Goal: Obtain resource: Obtain resource

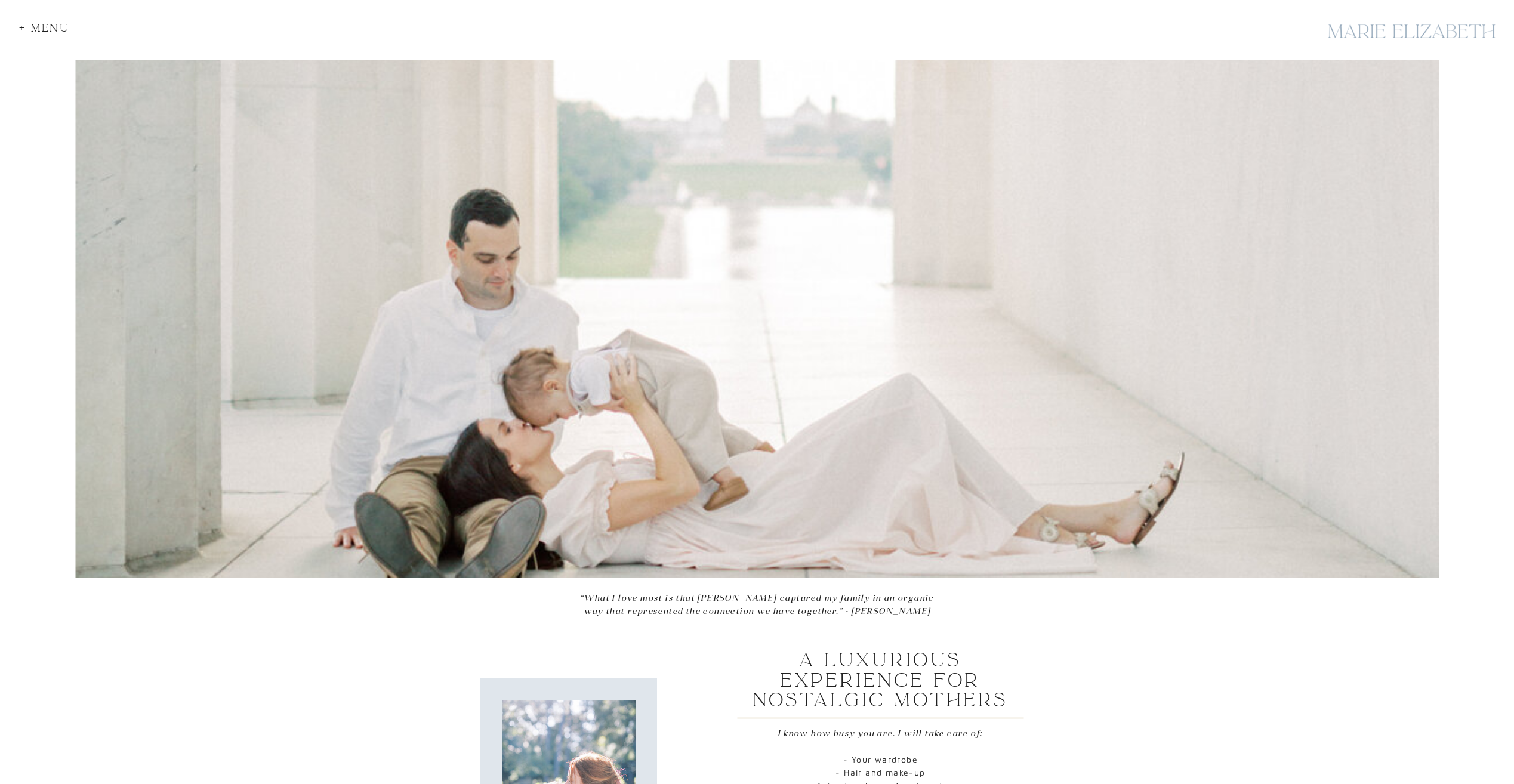
click at [19, 27] on div "+ Menu" at bounding box center [48, 31] width 58 height 16
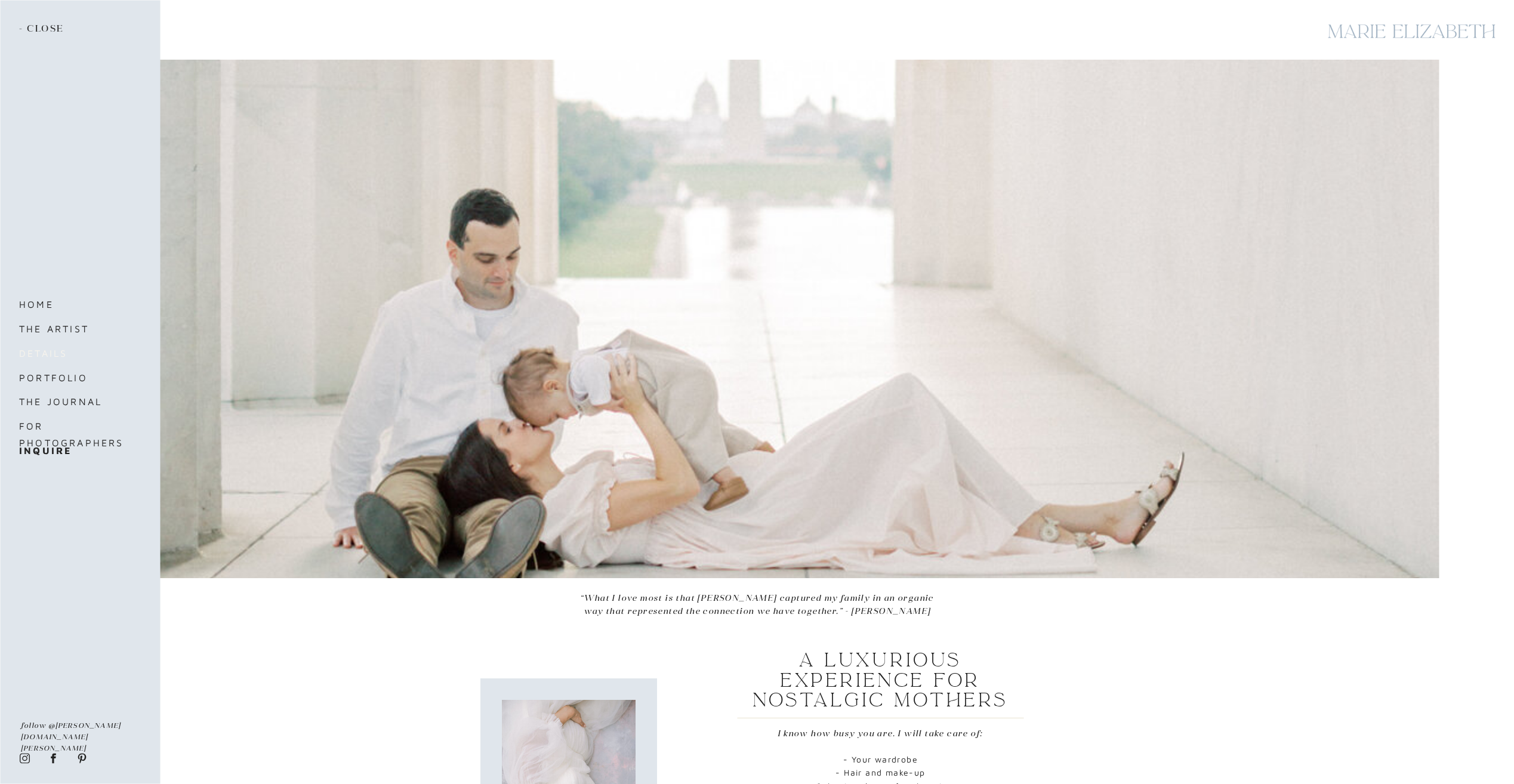
click at [56, 350] on nav "details" at bounding box center [69, 353] width 101 height 17
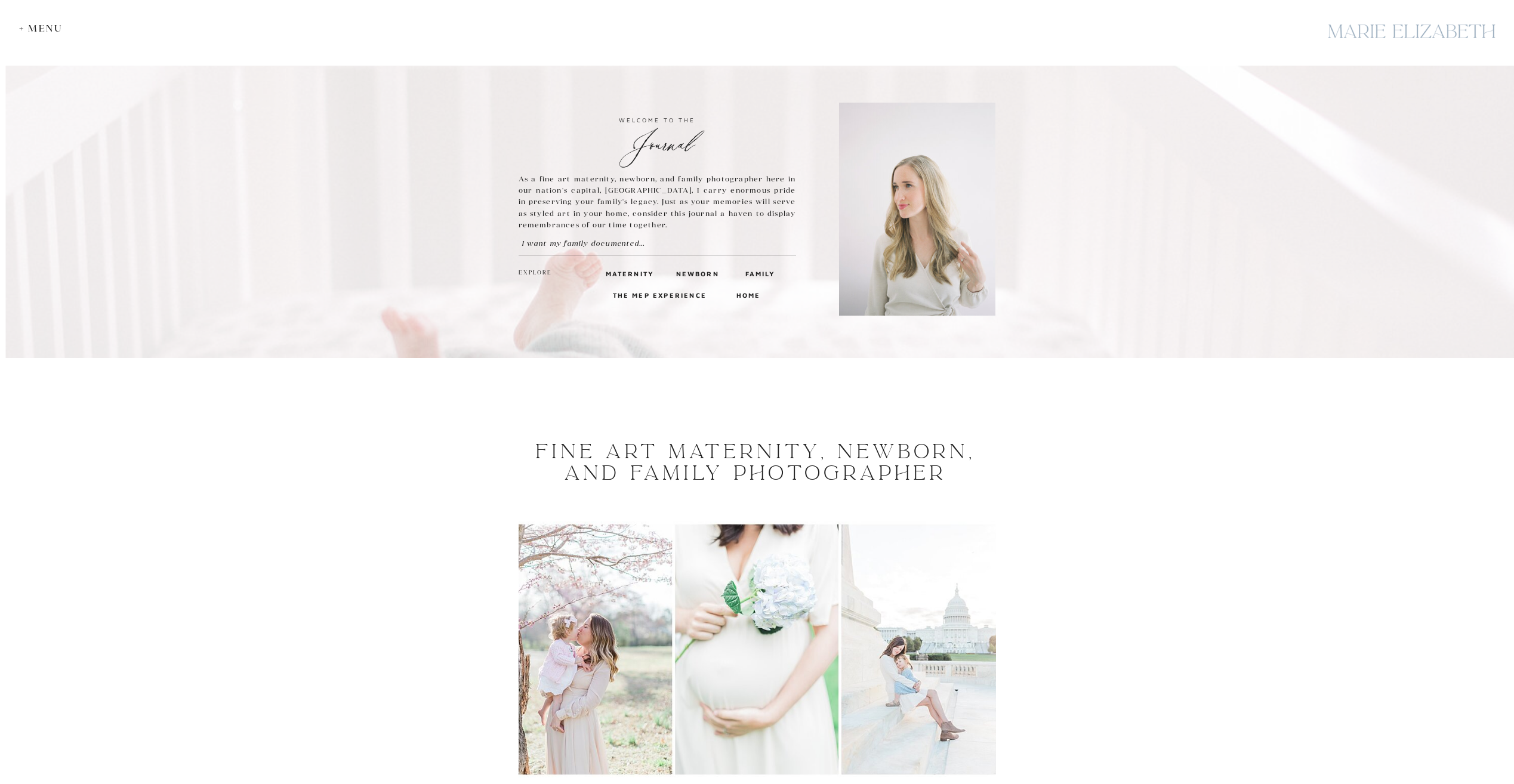
click at [668, 294] on h3 "The MEP Experience" at bounding box center [661, 294] width 97 height 10
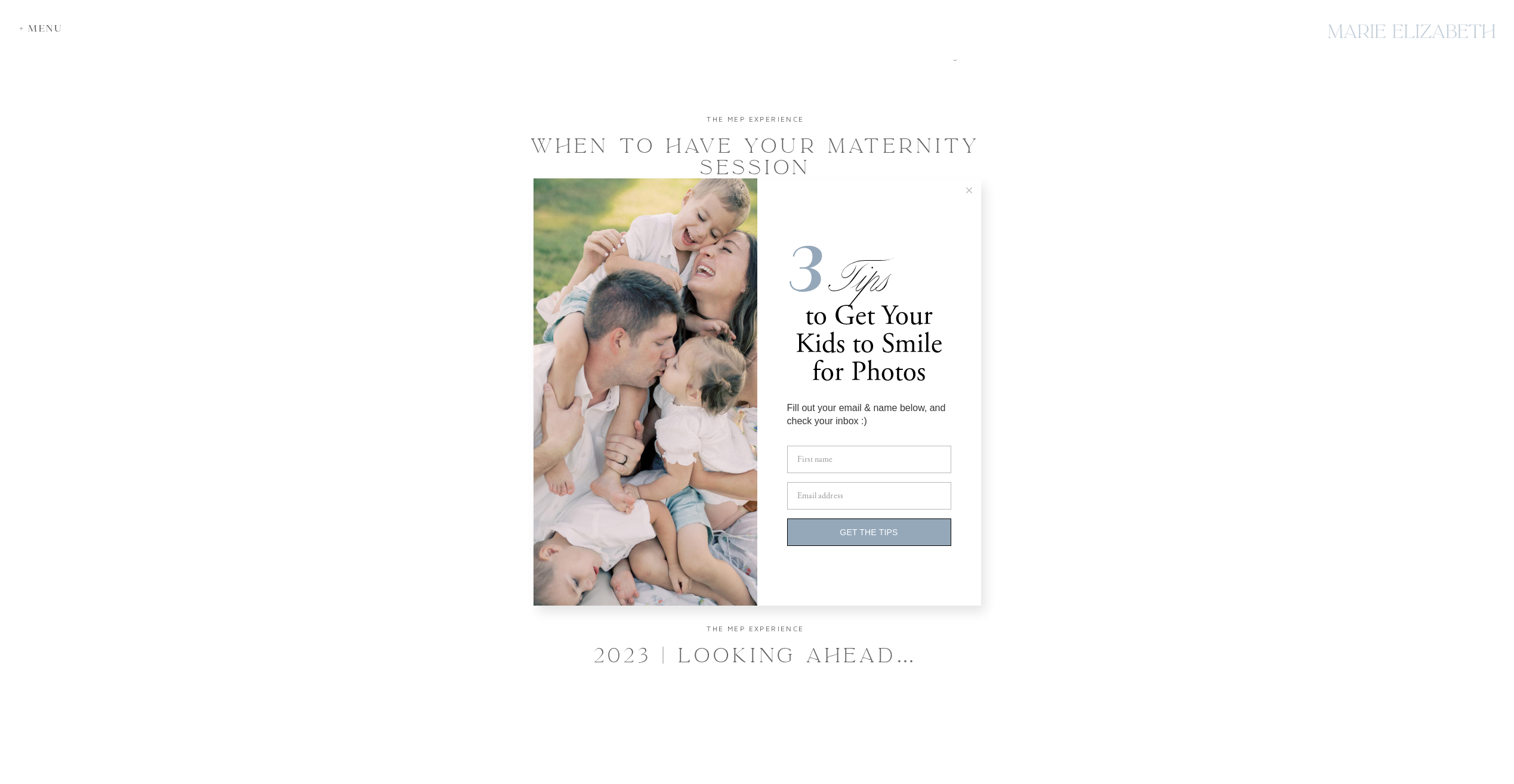
scroll to position [2386, 0]
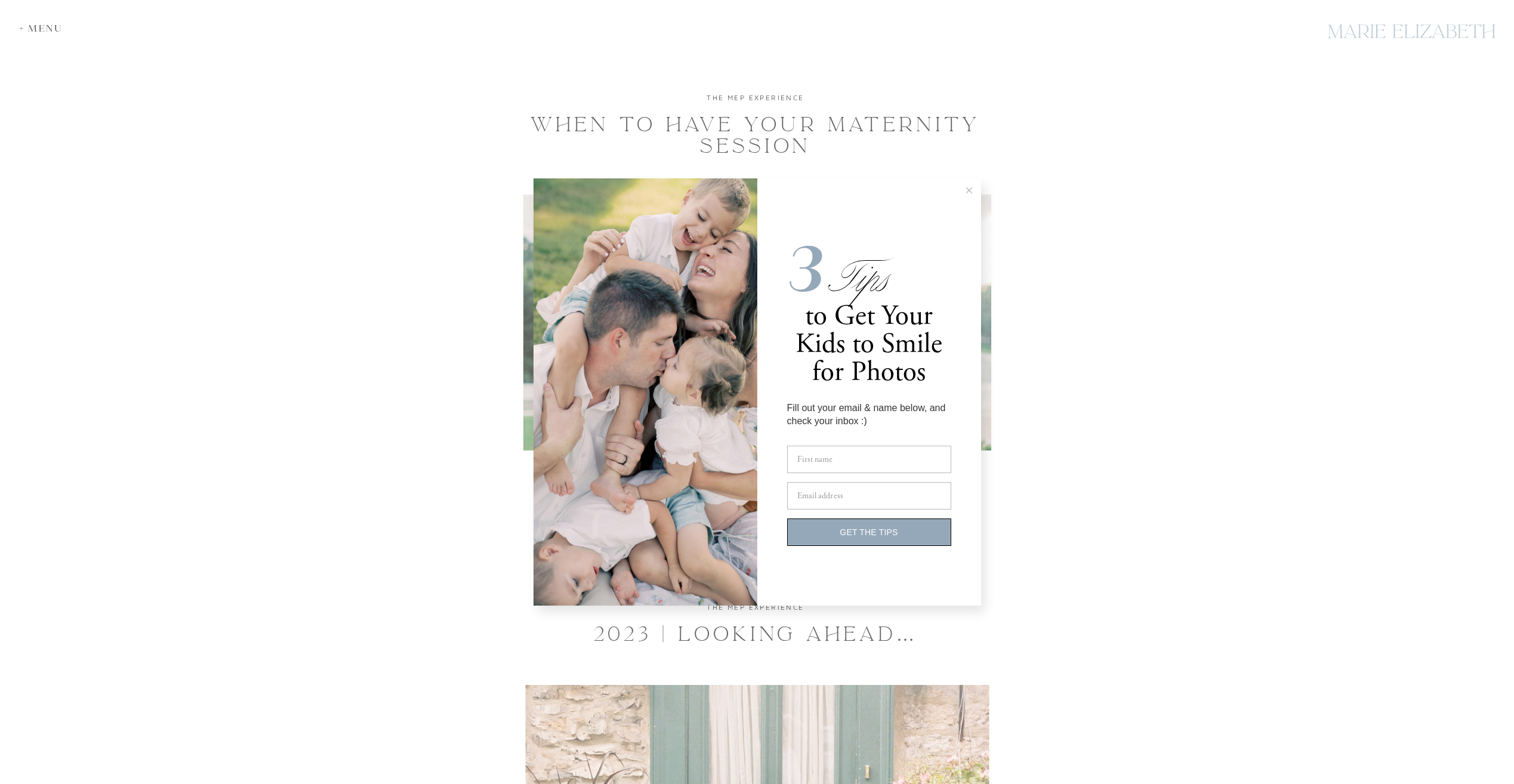
click at [833, 456] on label "D F irst name" at bounding box center [869, 459] width 164 height 27
click at [833, 456] on input "D F irst name" at bounding box center [869, 459] width 164 height 27
type input "****"
click at [830, 491] on span "Email addr" at bounding box center [815, 495] width 36 height 10
click at [830, 491] on input "Email addr P ess" at bounding box center [869, 495] width 164 height 27
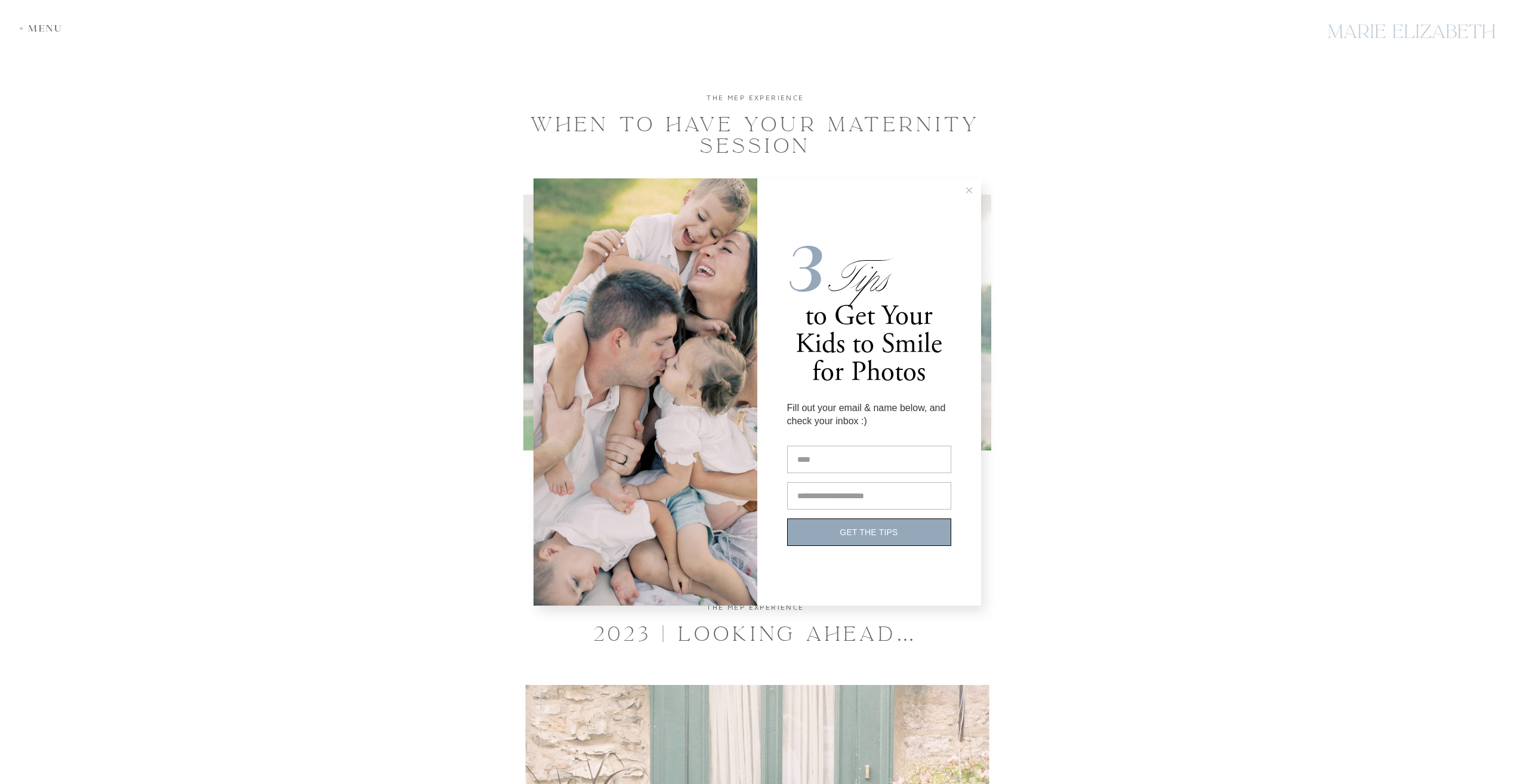
type input "**********"
click at [851, 537] on button "GET THE TIPS" at bounding box center [869, 532] width 164 height 27
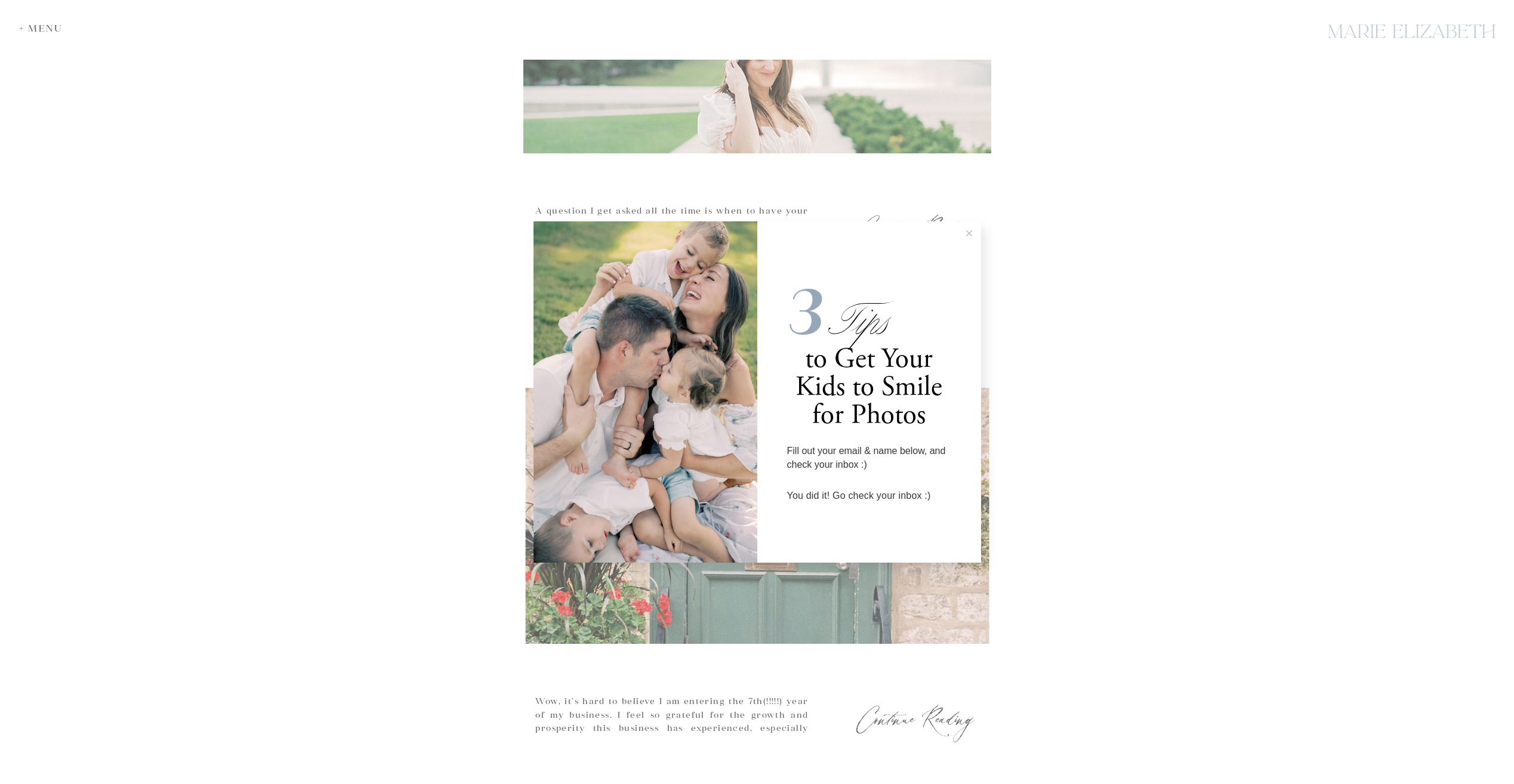
scroll to position [2683, 0]
click at [970, 232] on icon at bounding box center [969, 232] width 6 height 6
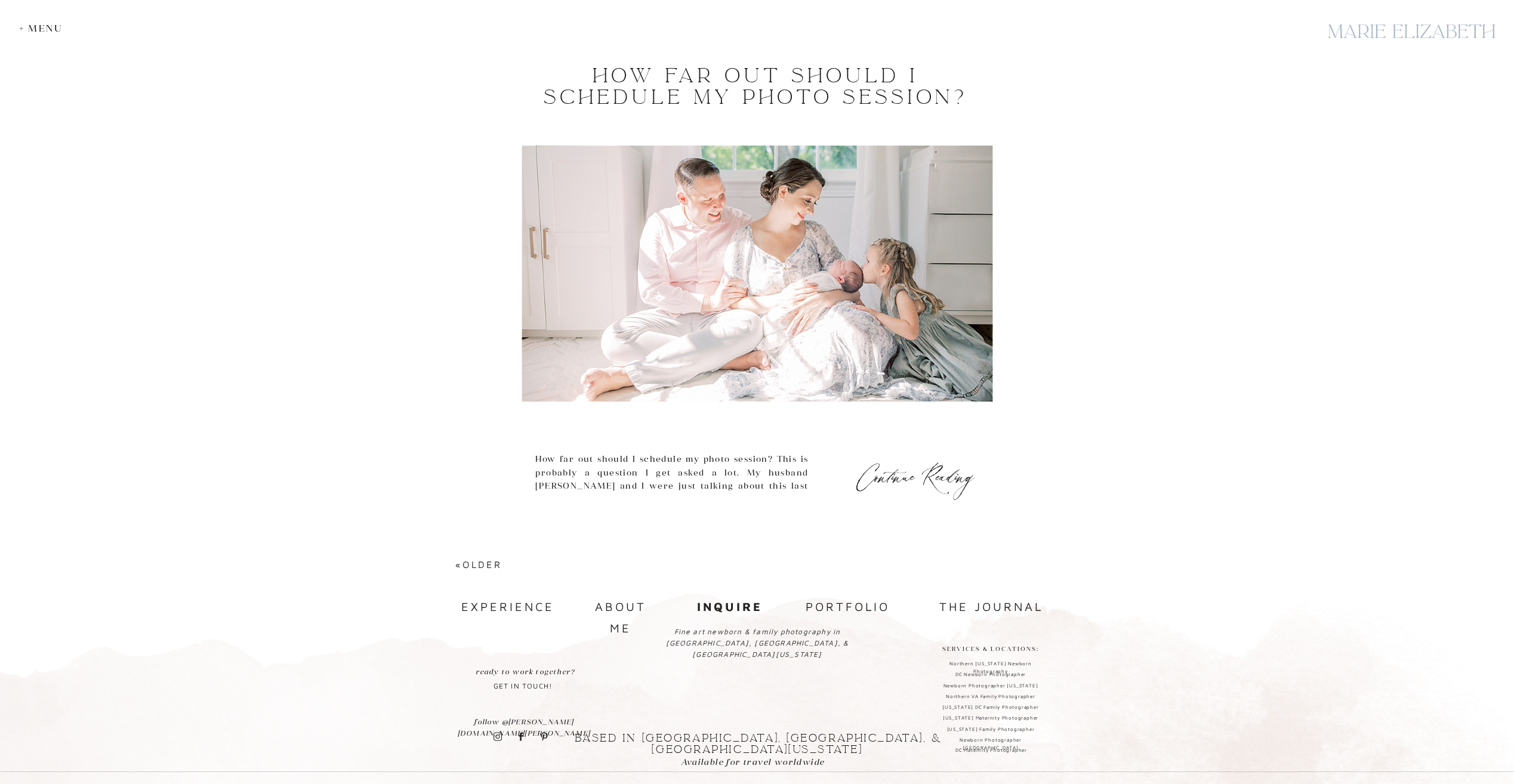
scroll to position [4961, 0]
